Goal: Check status: Check status

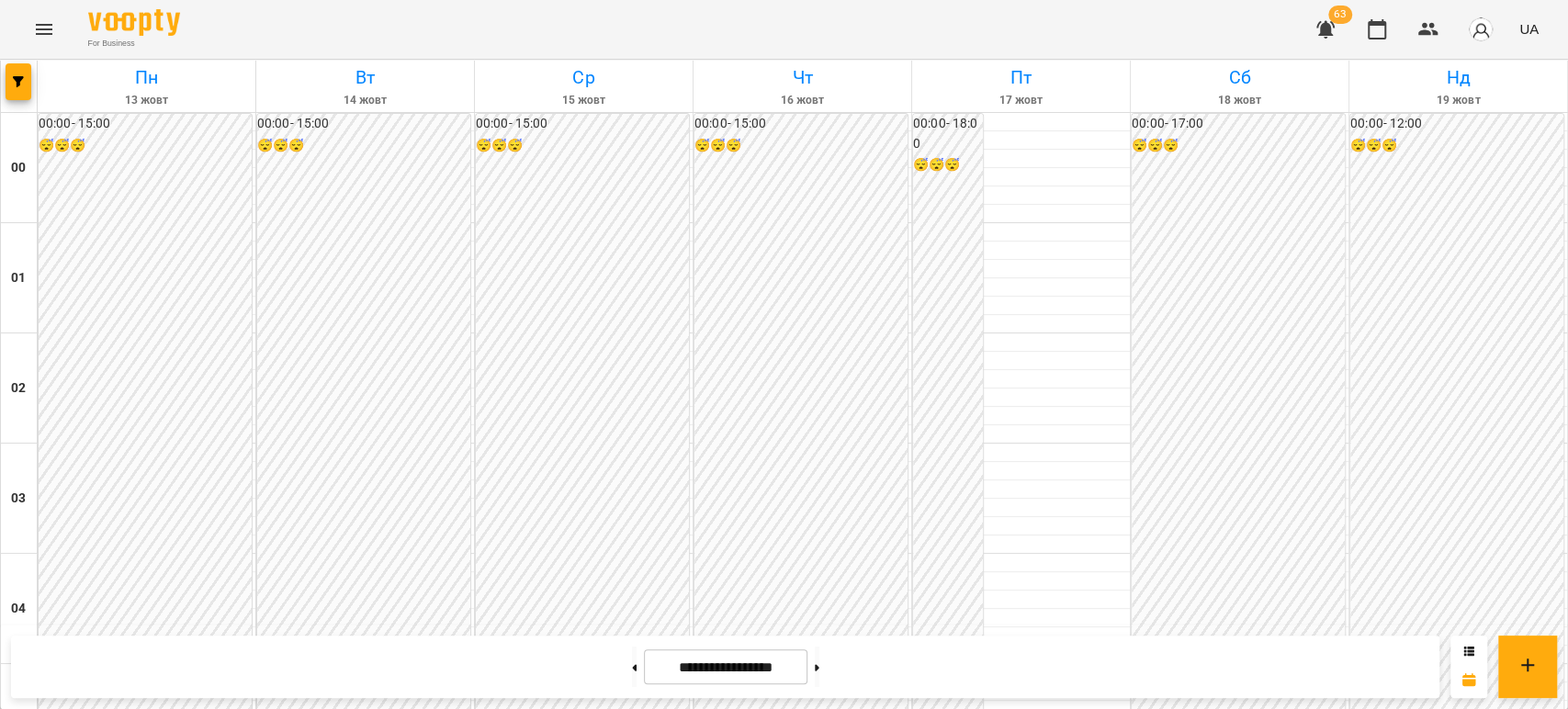
scroll to position [1530, 0]
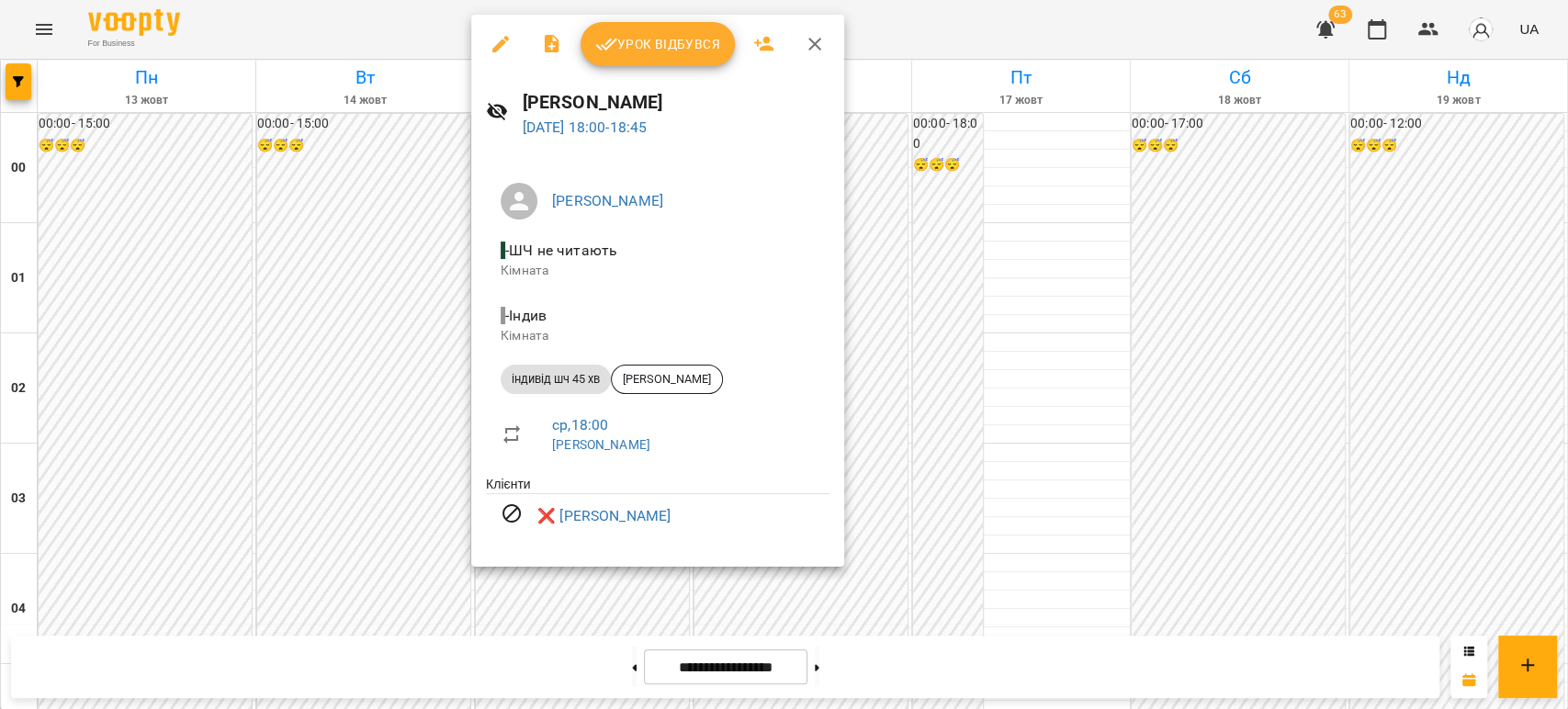
click at [341, 367] on div at bounding box center [784, 354] width 1568 height 709
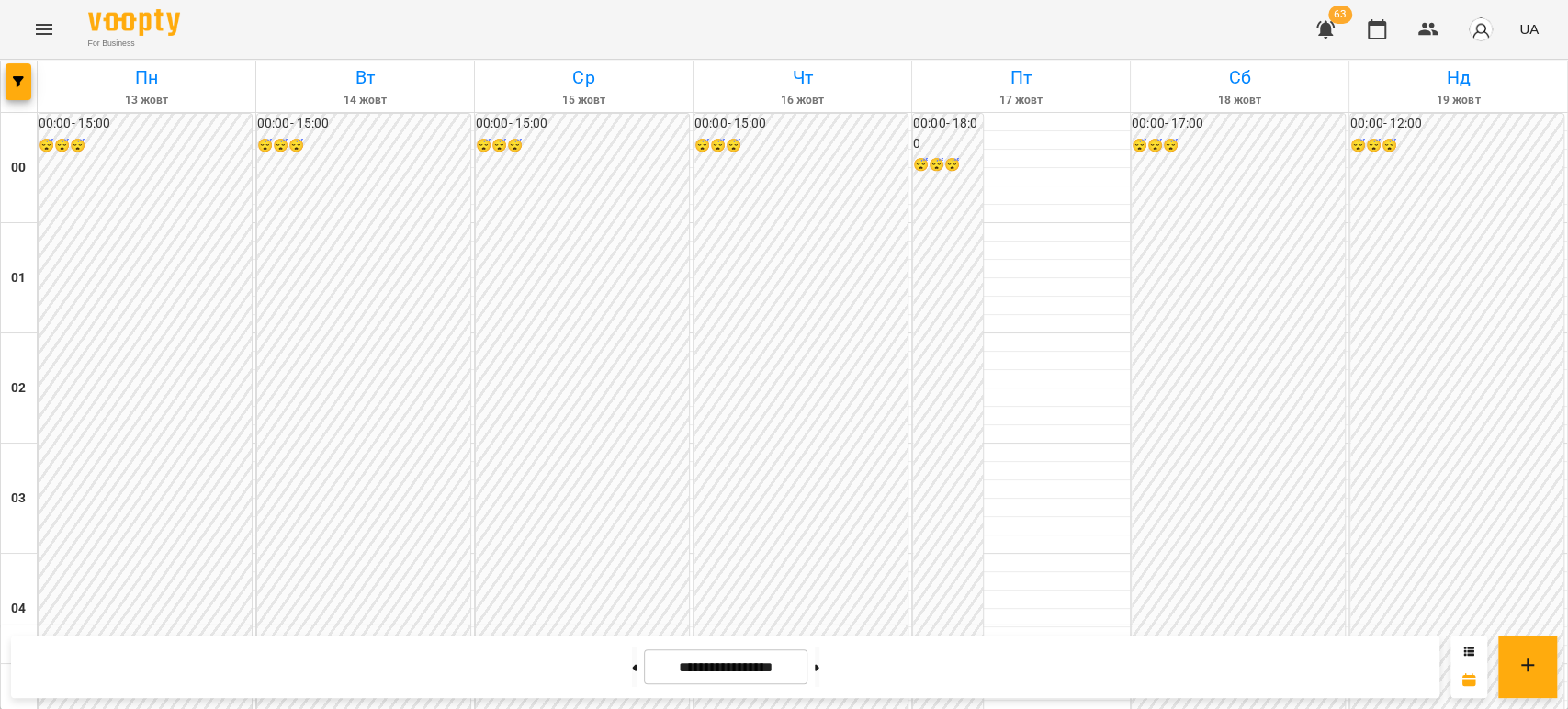
scroll to position [1837, 0]
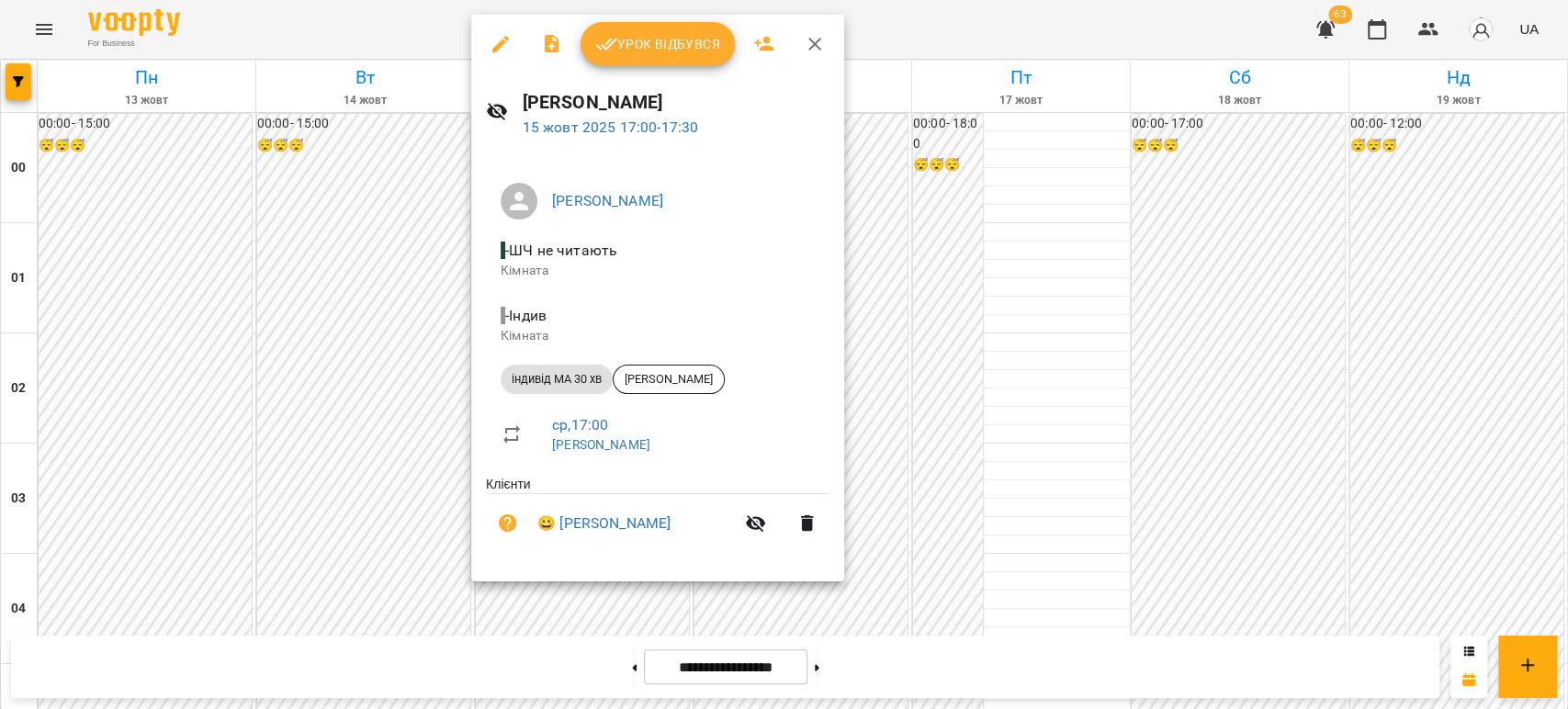
click at [420, 289] on div at bounding box center [784, 354] width 1568 height 709
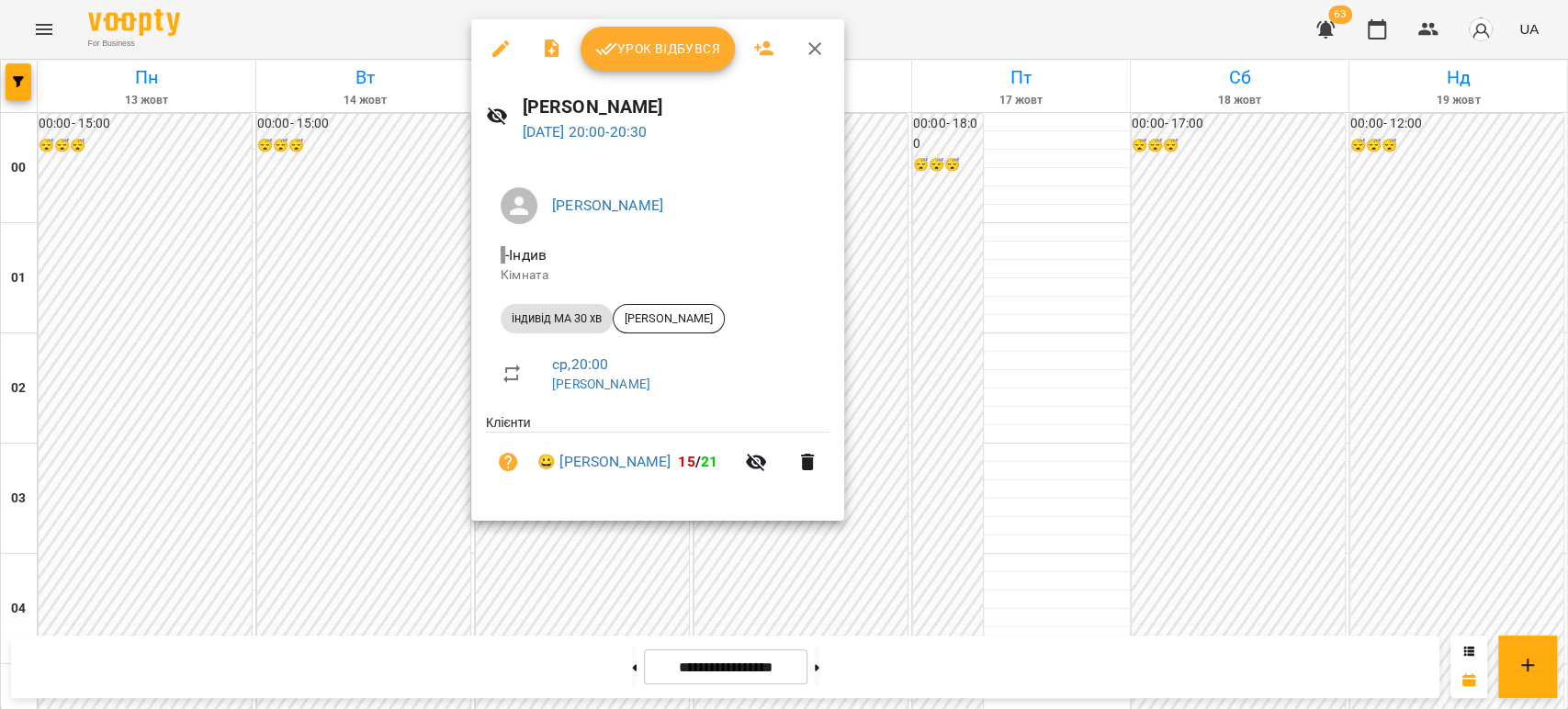
click at [325, 320] on div at bounding box center [784, 354] width 1568 height 709
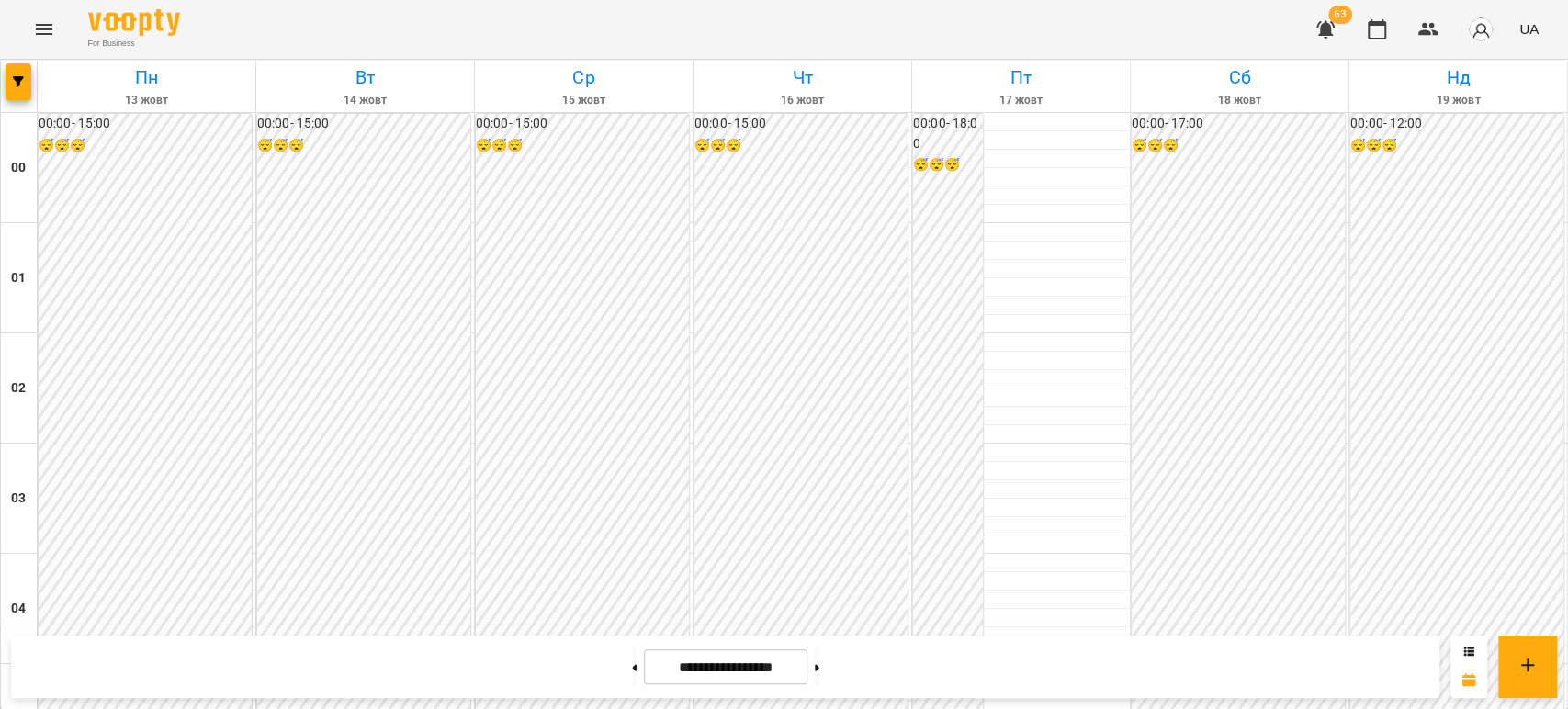
scroll to position [1735, 0]
click at [632, 665] on icon at bounding box center [634, 668] width 5 height 8
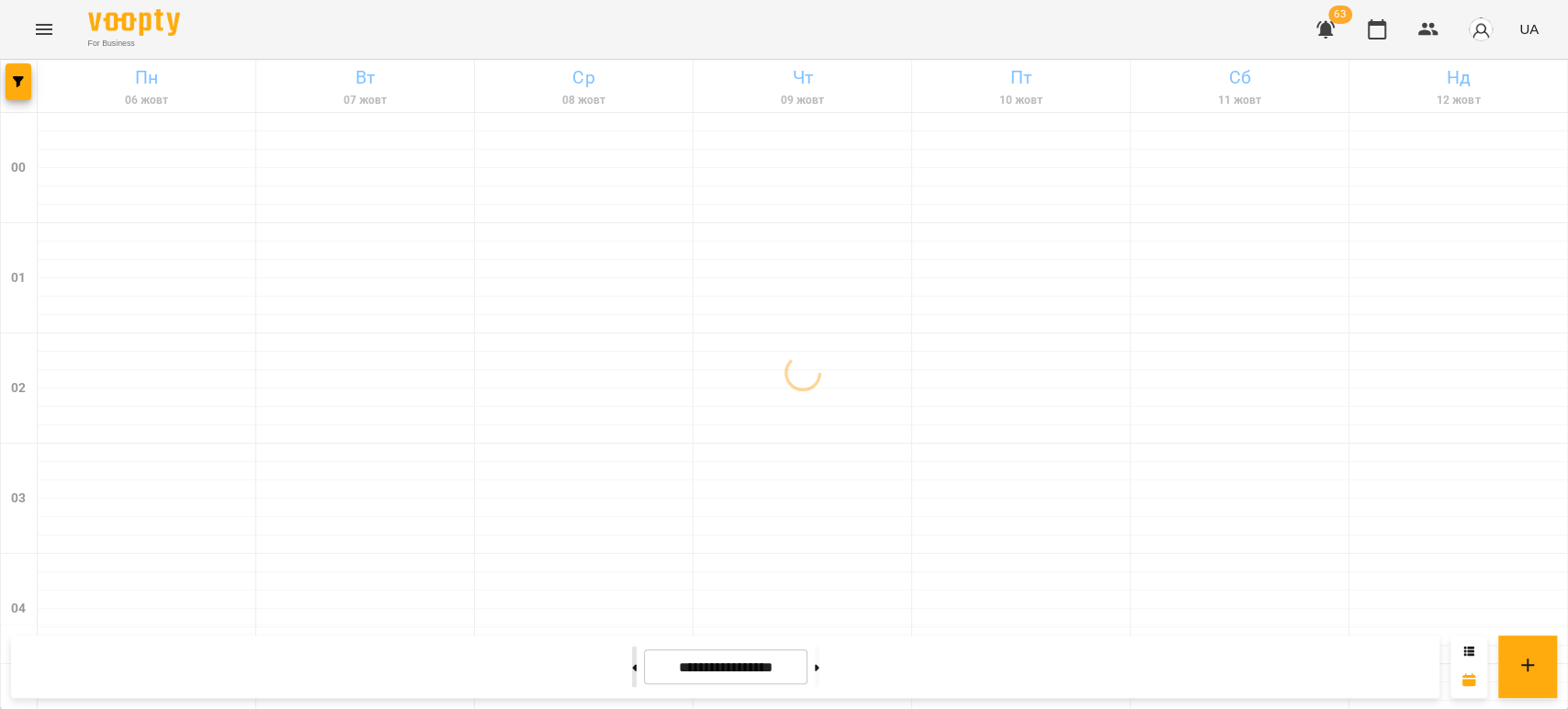
click at [632, 665] on icon at bounding box center [634, 668] width 5 height 8
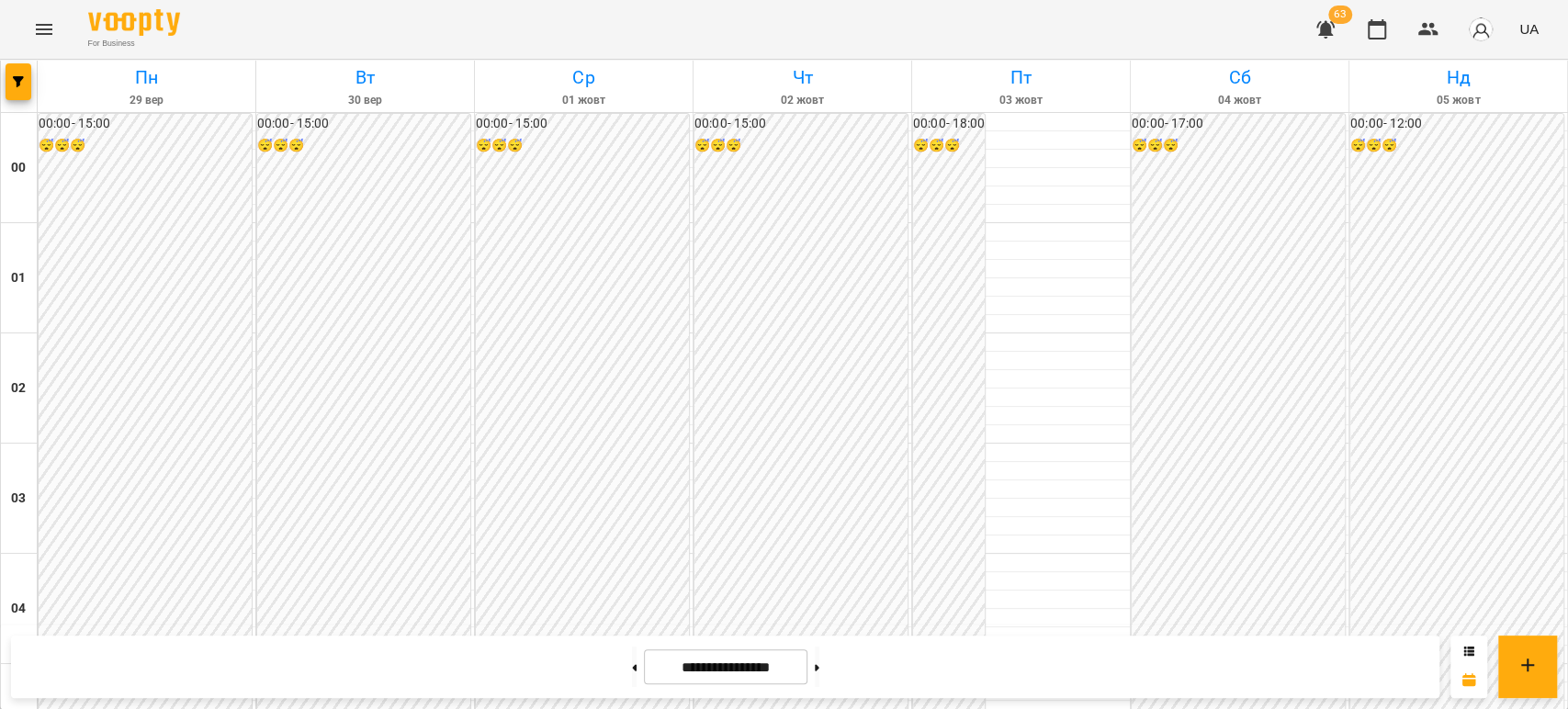
scroll to position [2042, 0]
click at [819, 660] on button at bounding box center [816, 667] width 5 height 41
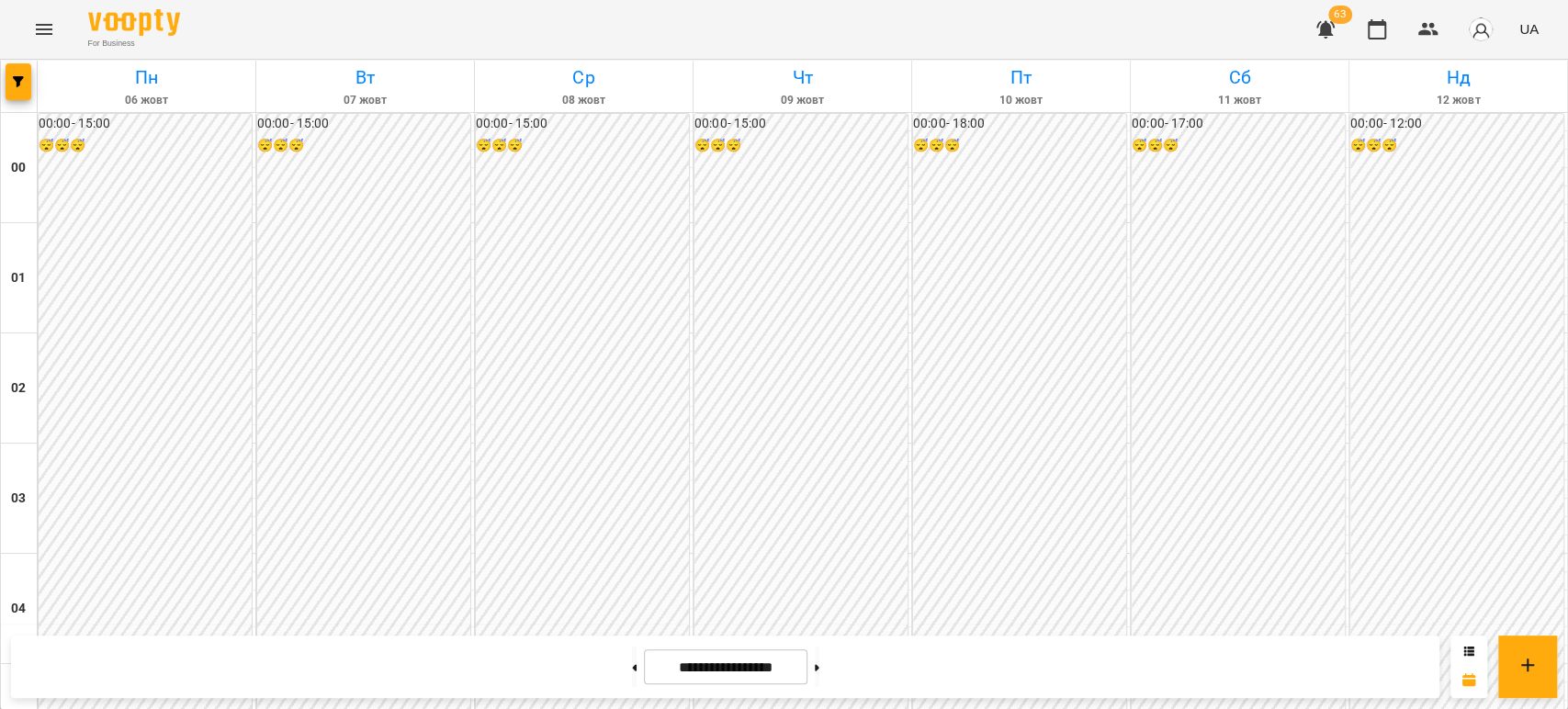
scroll to position [1940, 0]
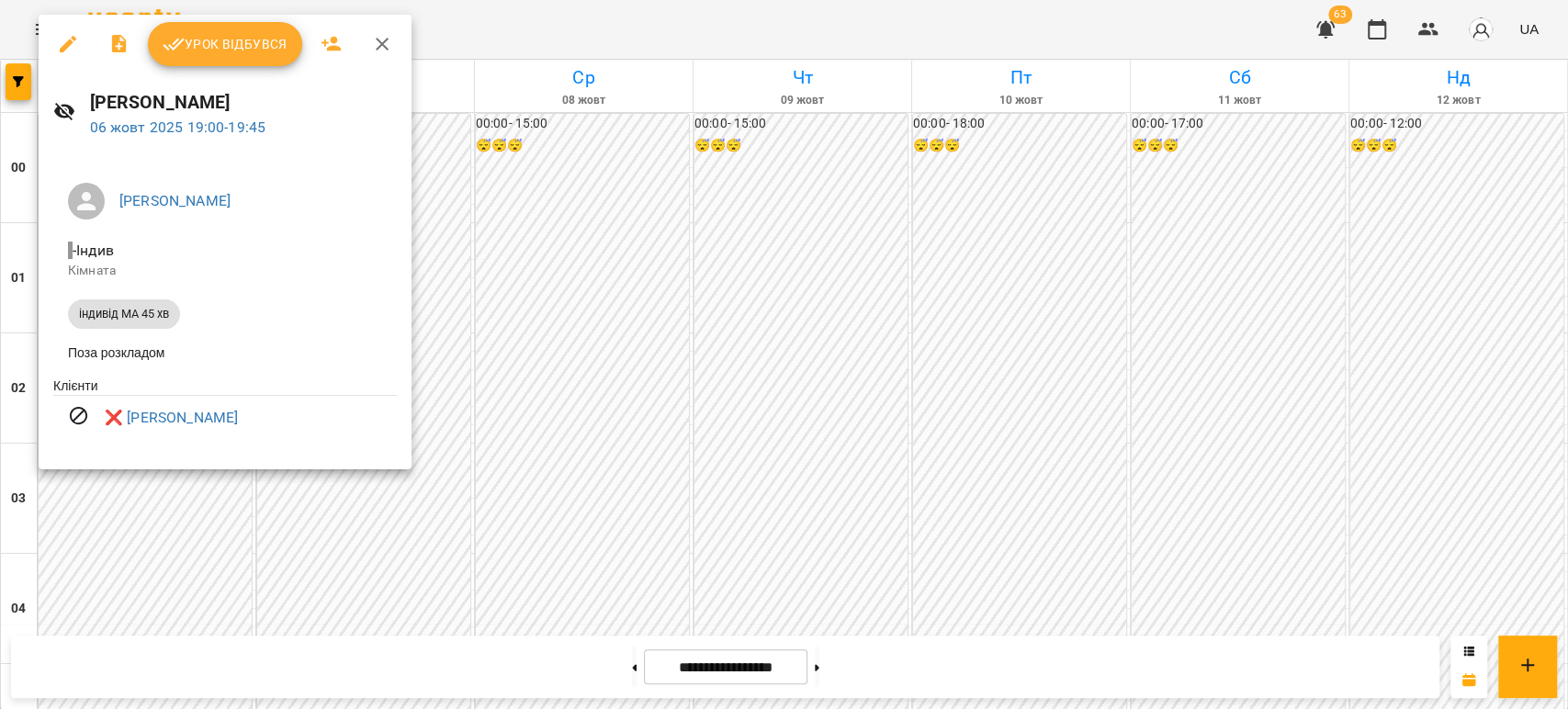
click at [443, 292] on div at bounding box center [784, 354] width 1568 height 709
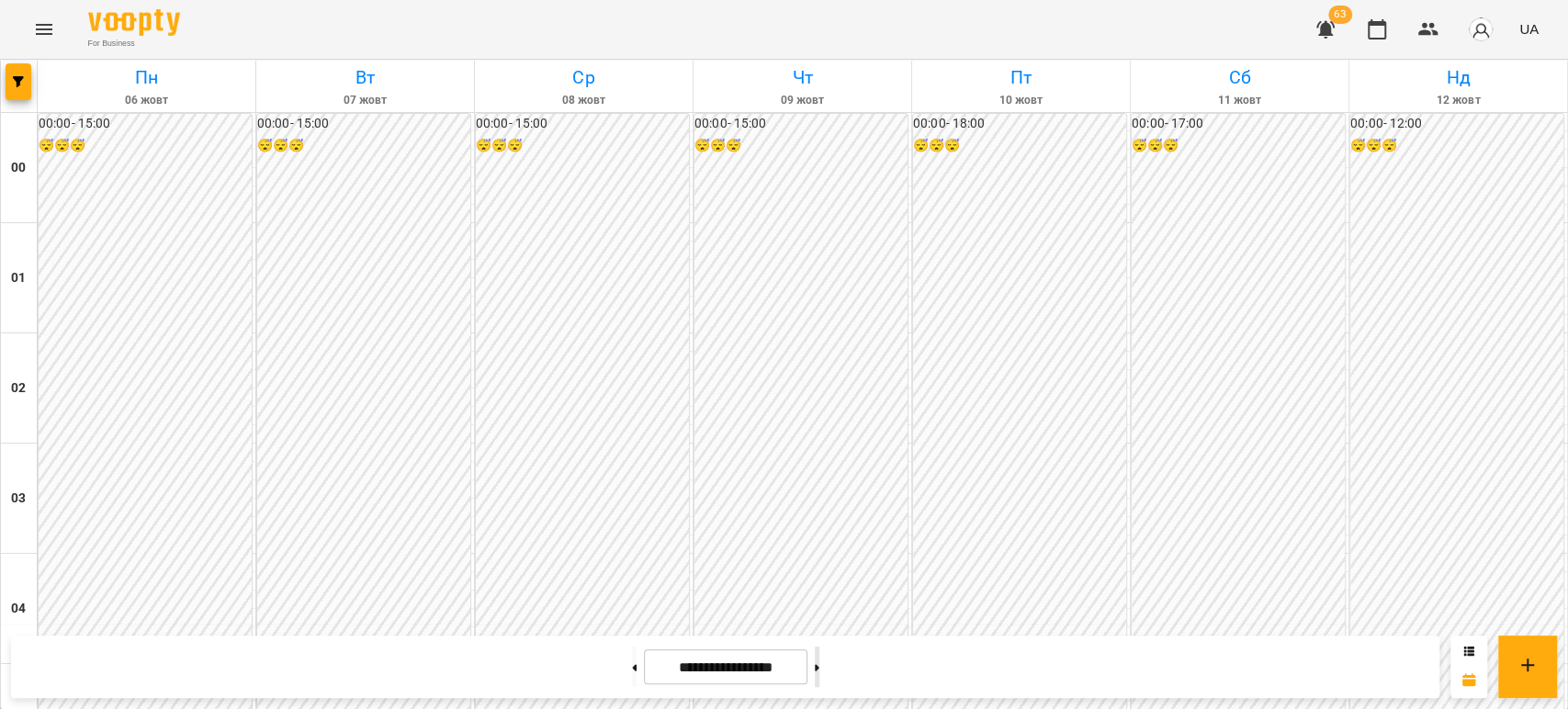
click at [819, 664] on icon at bounding box center [816, 668] width 5 height 8
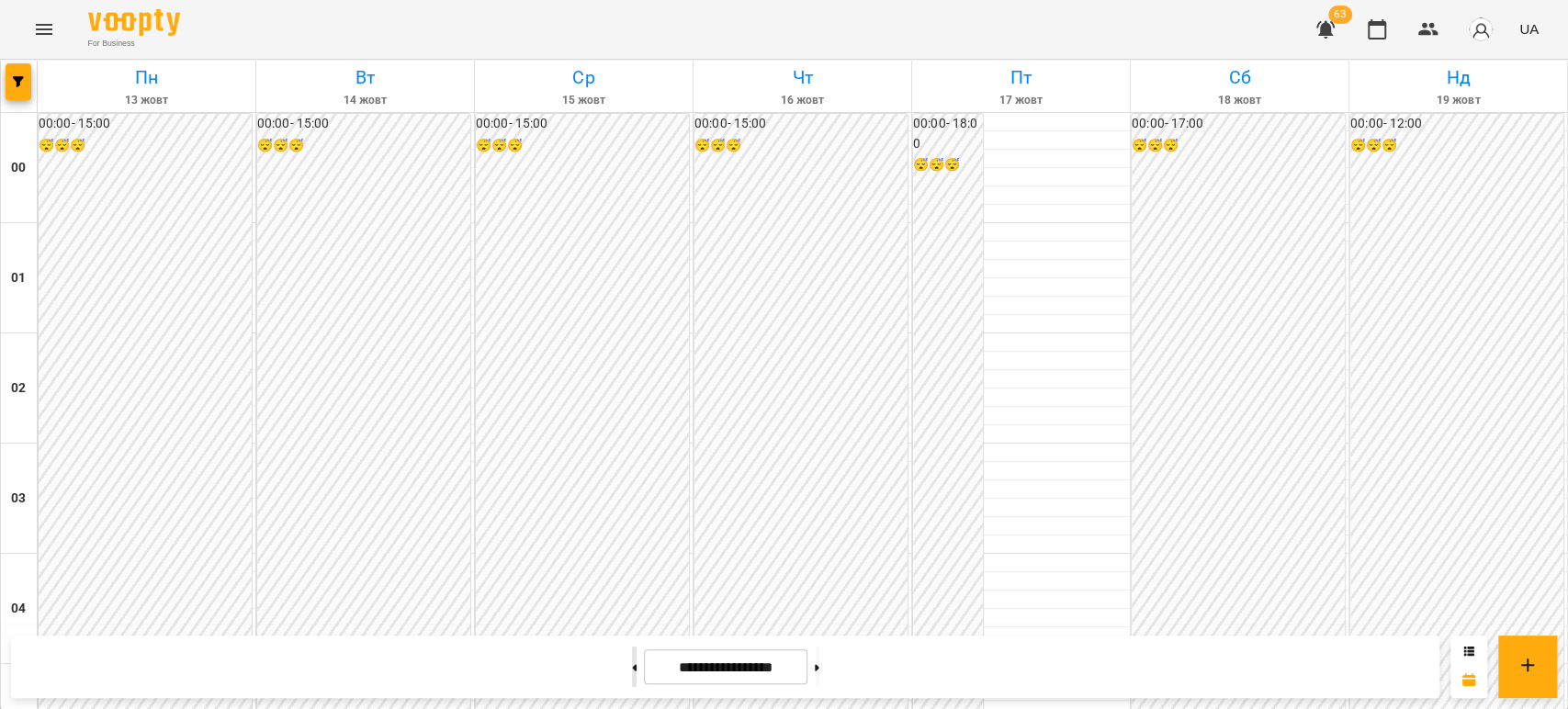
click at [632, 663] on button at bounding box center [634, 667] width 5 height 41
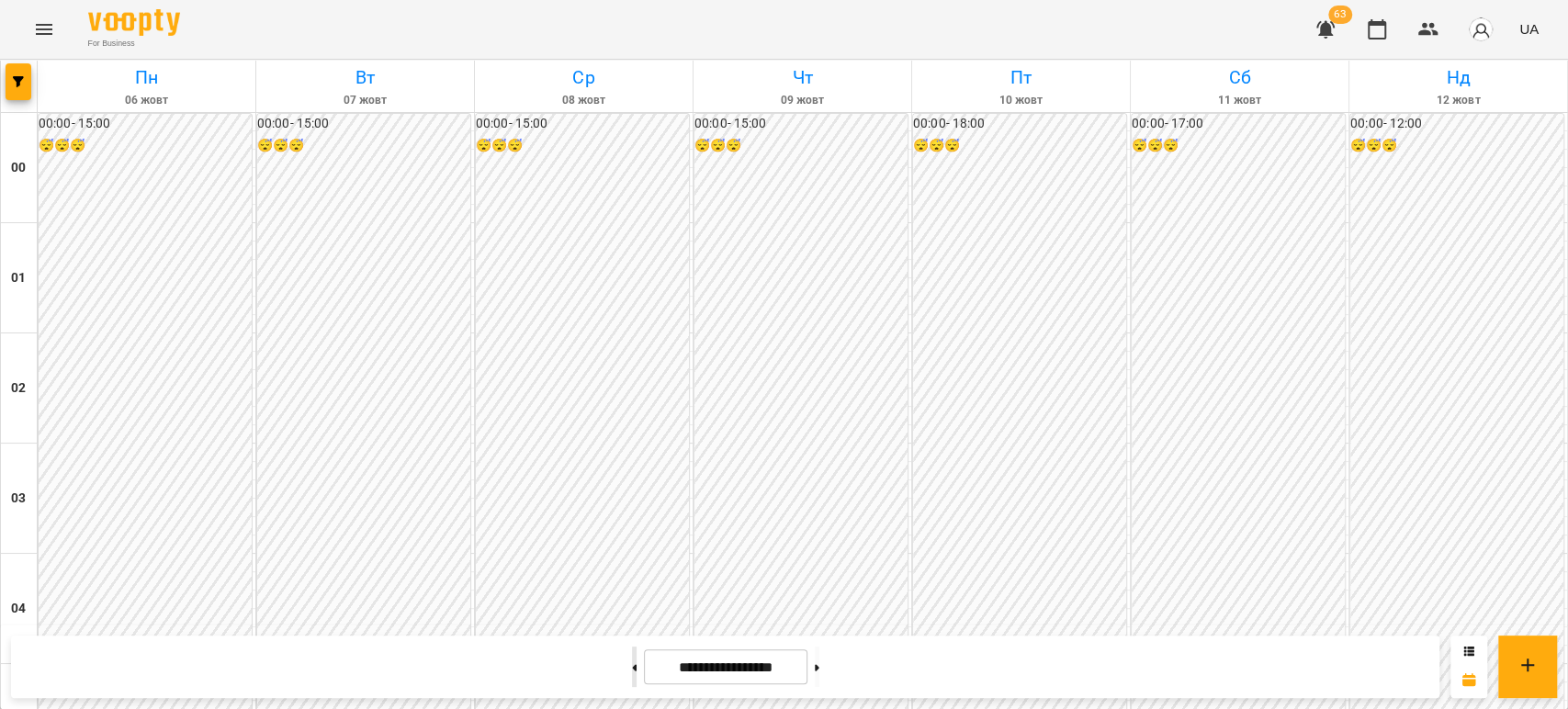
click at [632, 664] on button at bounding box center [634, 667] width 5 height 41
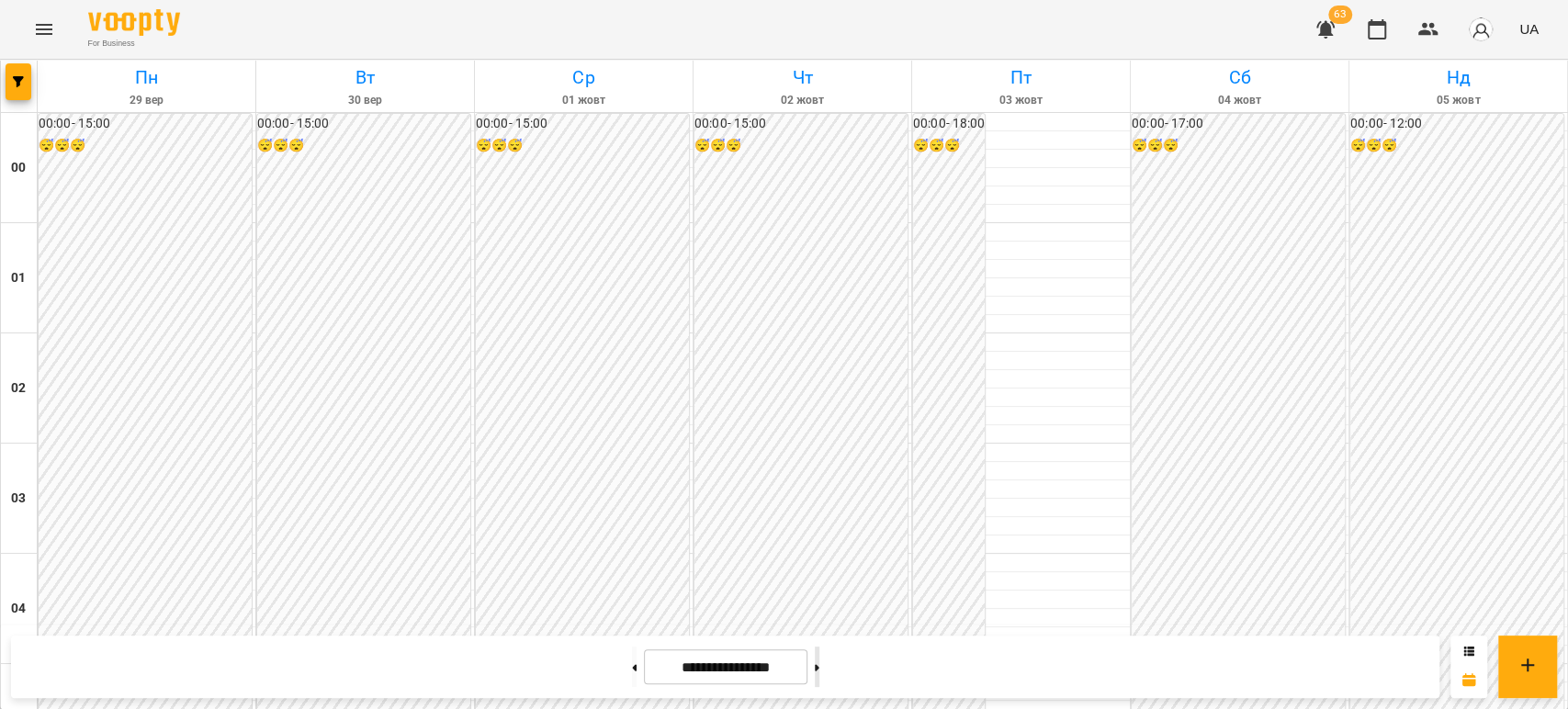
click at [819, 670] on icon at bounding box center [816, 668] width 5 height 8
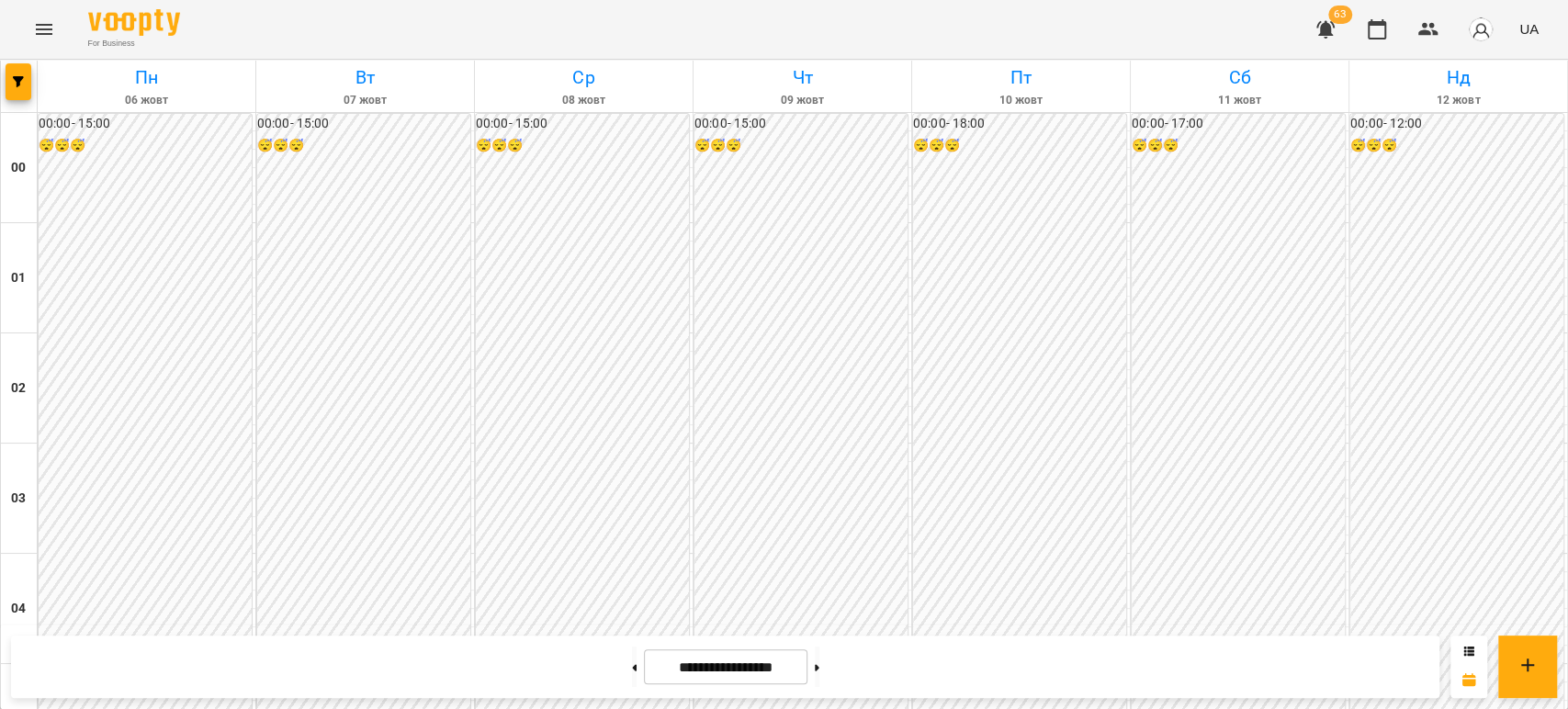
scroll to position [2042, 0]
click at [819, 667] on button at bounding box center [816, 667] width 5 height 41
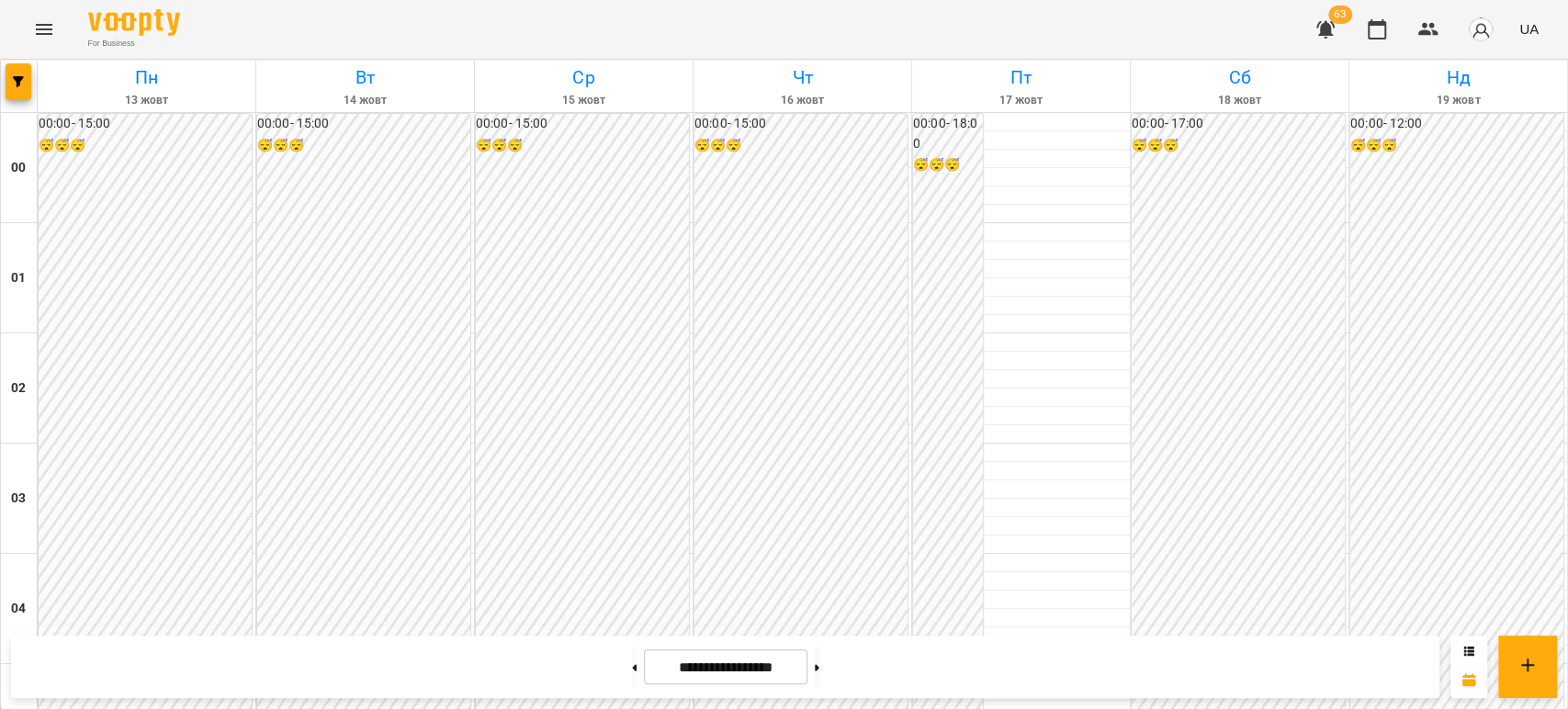
scroll to position [1735, 0]
click at [632, 672] on button at bounding box center [634, 667] width 5 height 41
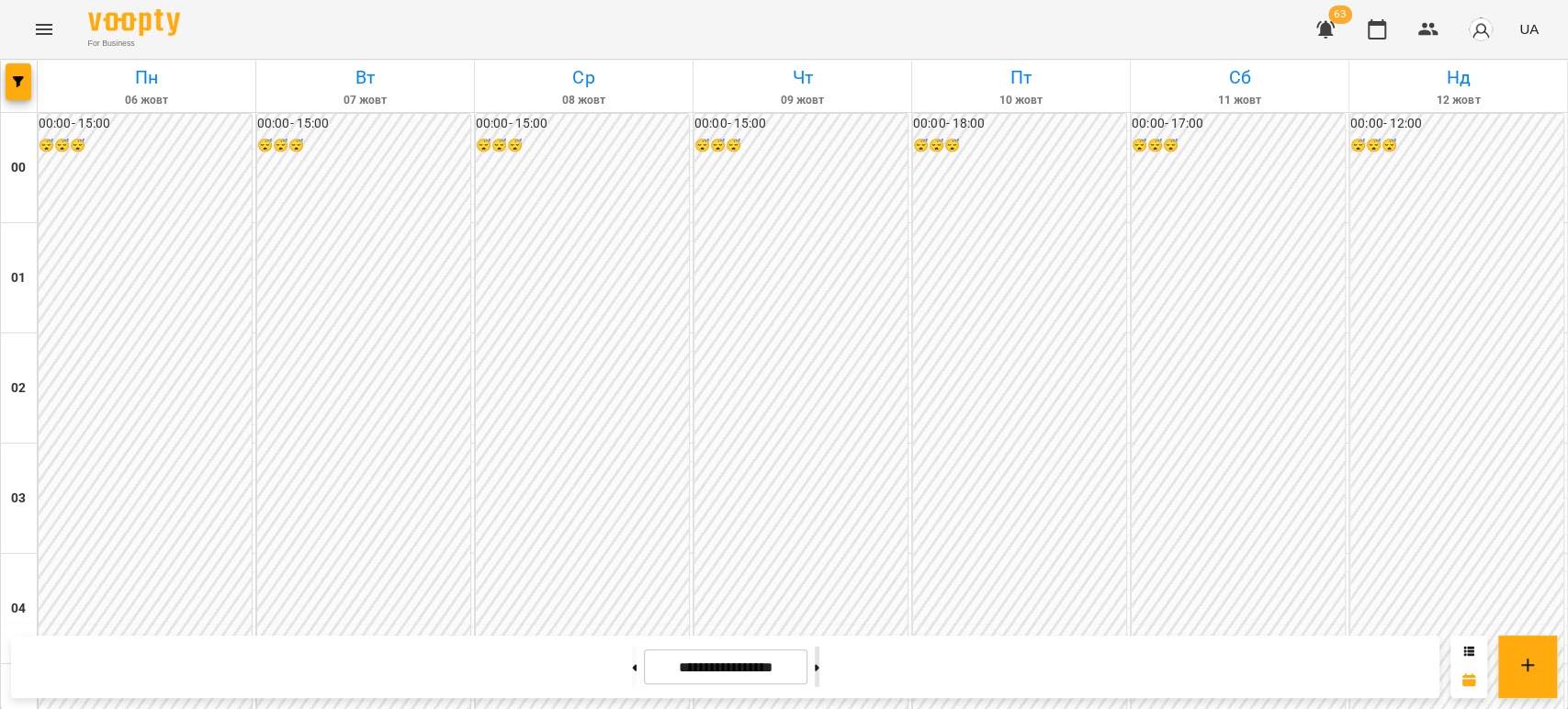
click at [819, 671] on button at bounding box center [816, 667] width 5 height 41
type input "**********"
